Goal: Transaction & Acquisition: Obtain resource

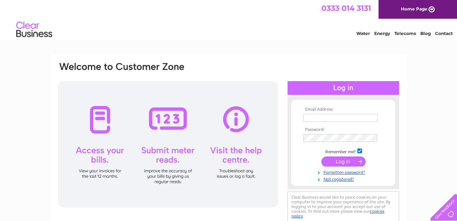
type input "[EMAIL_ADDRESS][DOMAIN_NAME]"
click at [343, 163] on input "submit" at bounding box center [343, 161] width 44 height 10
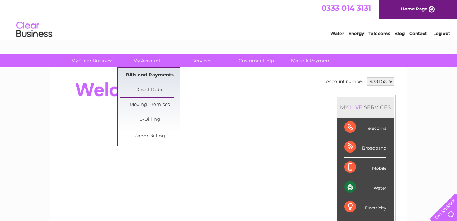
click at [150, 76] on link "Bills and Payments" at bounding box center [149, 75] width 59 height 14
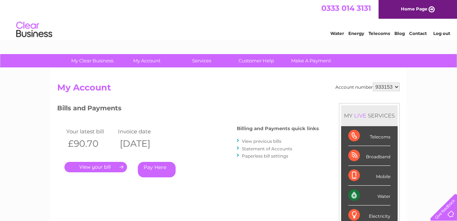
click at [99, 167] on link "." at bounding box center [95, 167] width 63 height 10
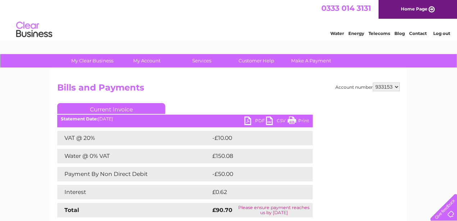
click at [250, 118] on link "PDF" at bounding box center [255, 121] width 22 height 10
